Goal: Transaction & Acquisition: Purchase product/service

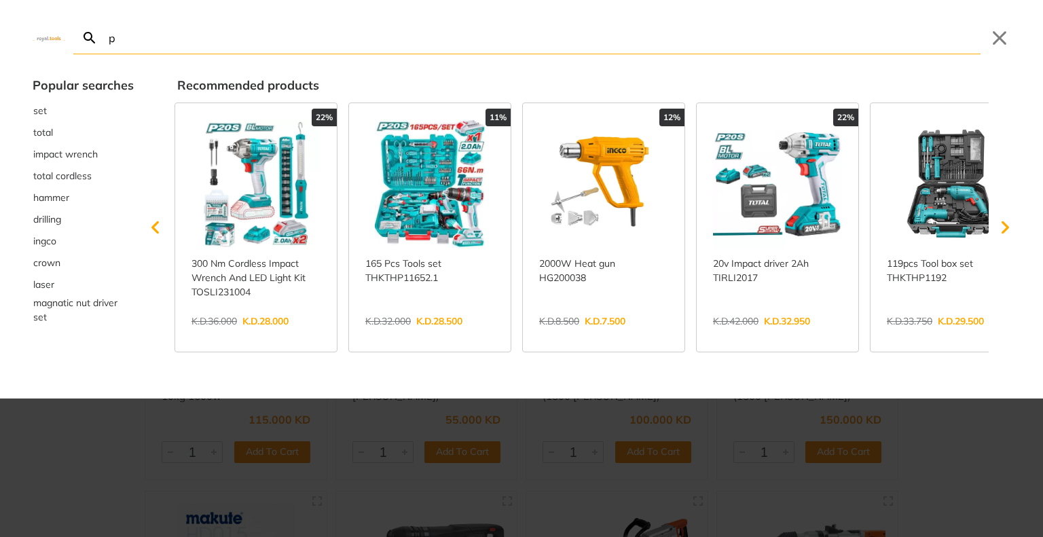
type input "p"
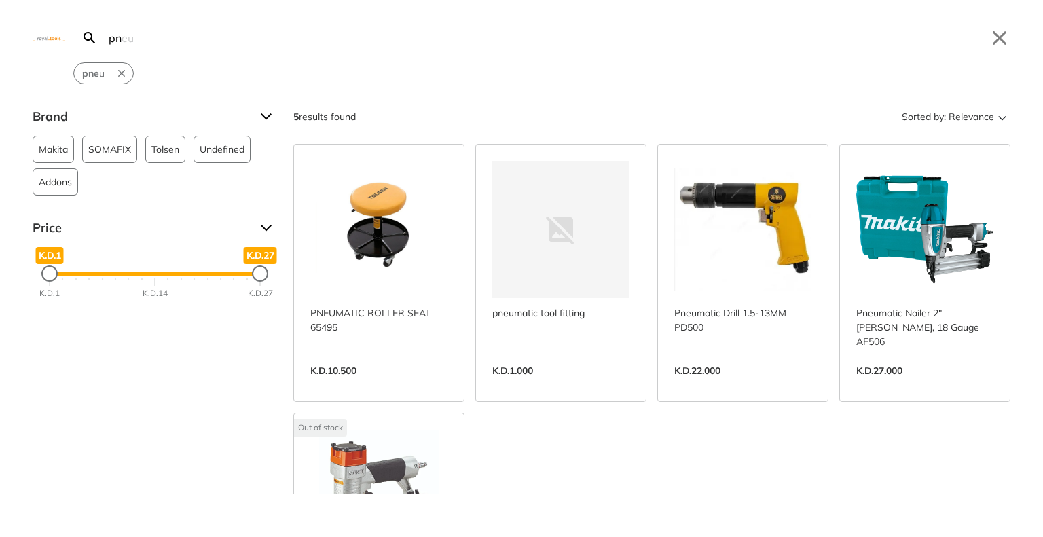
type input "p"
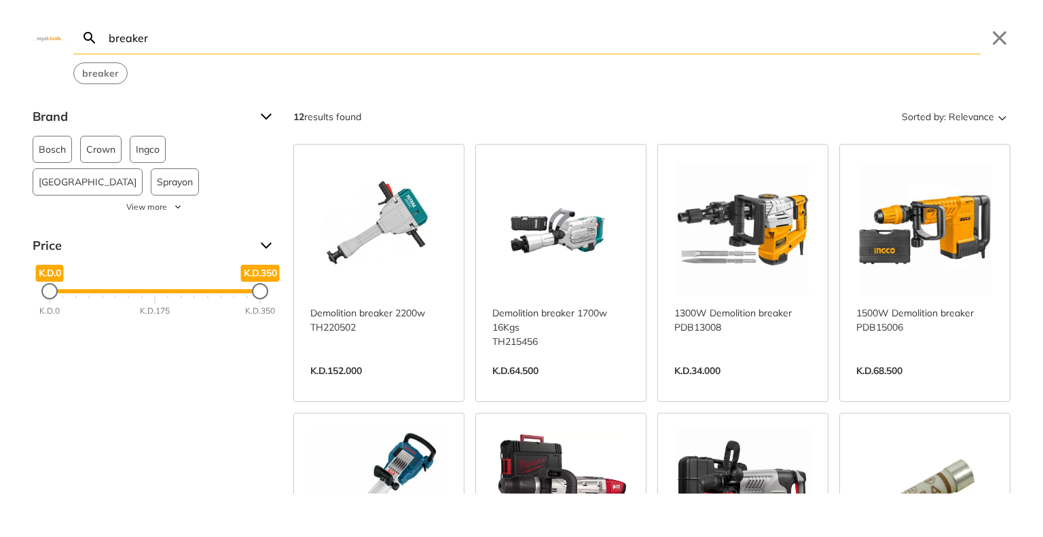
type input "breaker"
click at [356, 385] on link "View more →" at bounding box center [378, 385] width 137 height 0
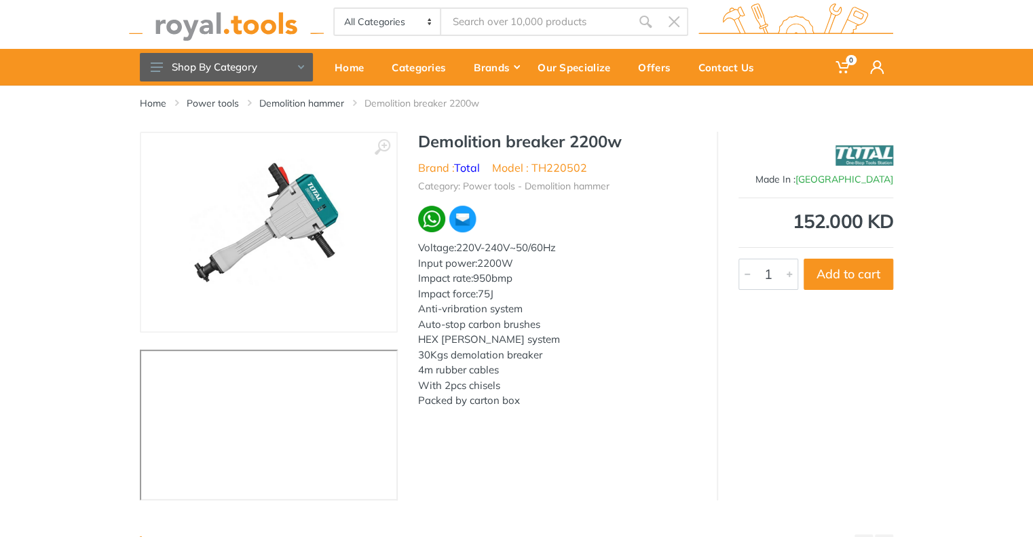
scroll to position [68, 0]
